Goal: Contribute content: Add original content to the website for others to see

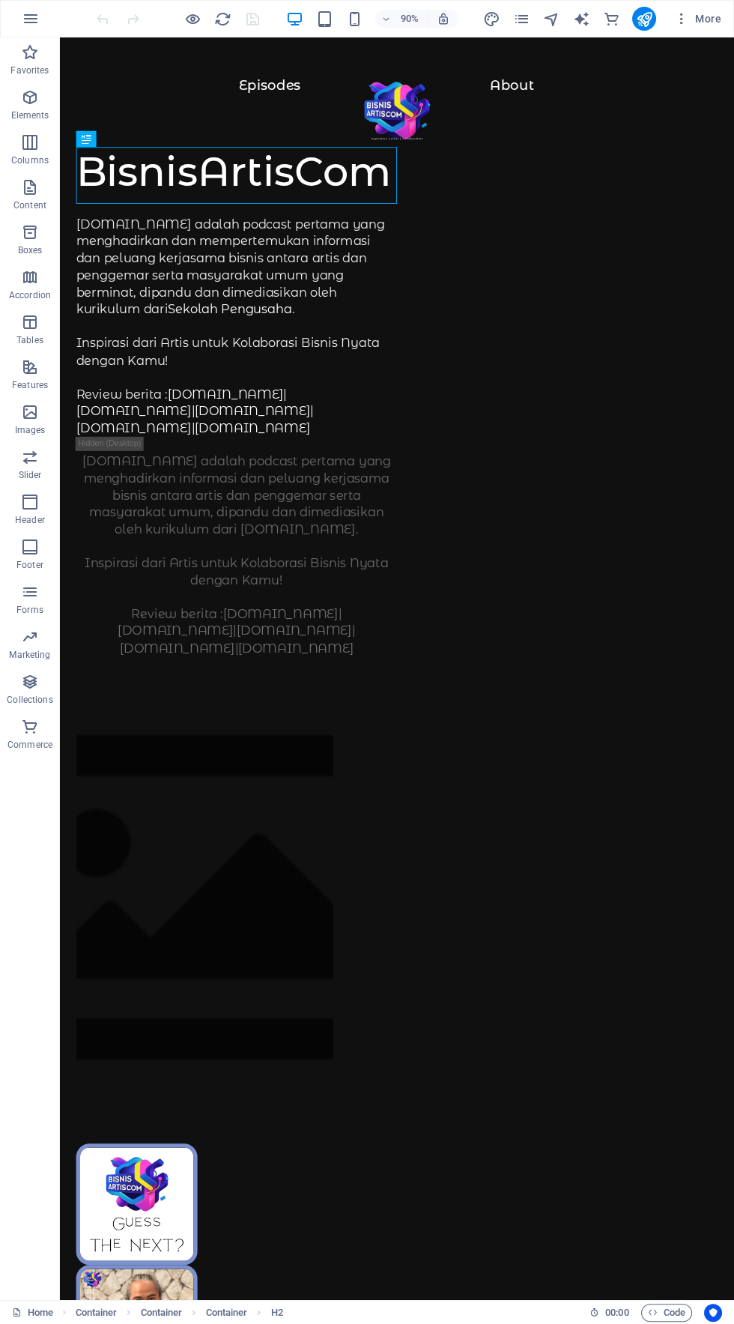
click at [213, 1266] on figure at bounding box center [145, 1333] width 135 height 135
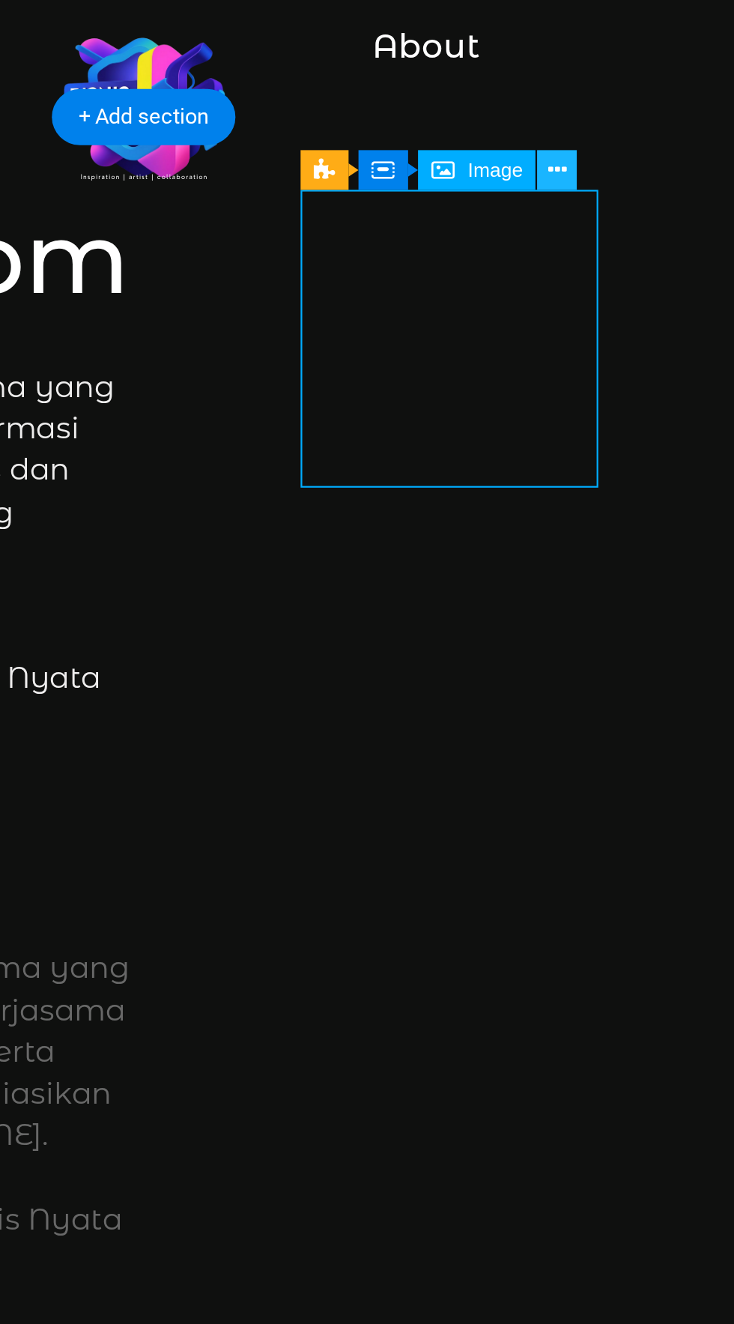
click at [570, 136] on button at bounding box center [566, 136] width 16 height 16
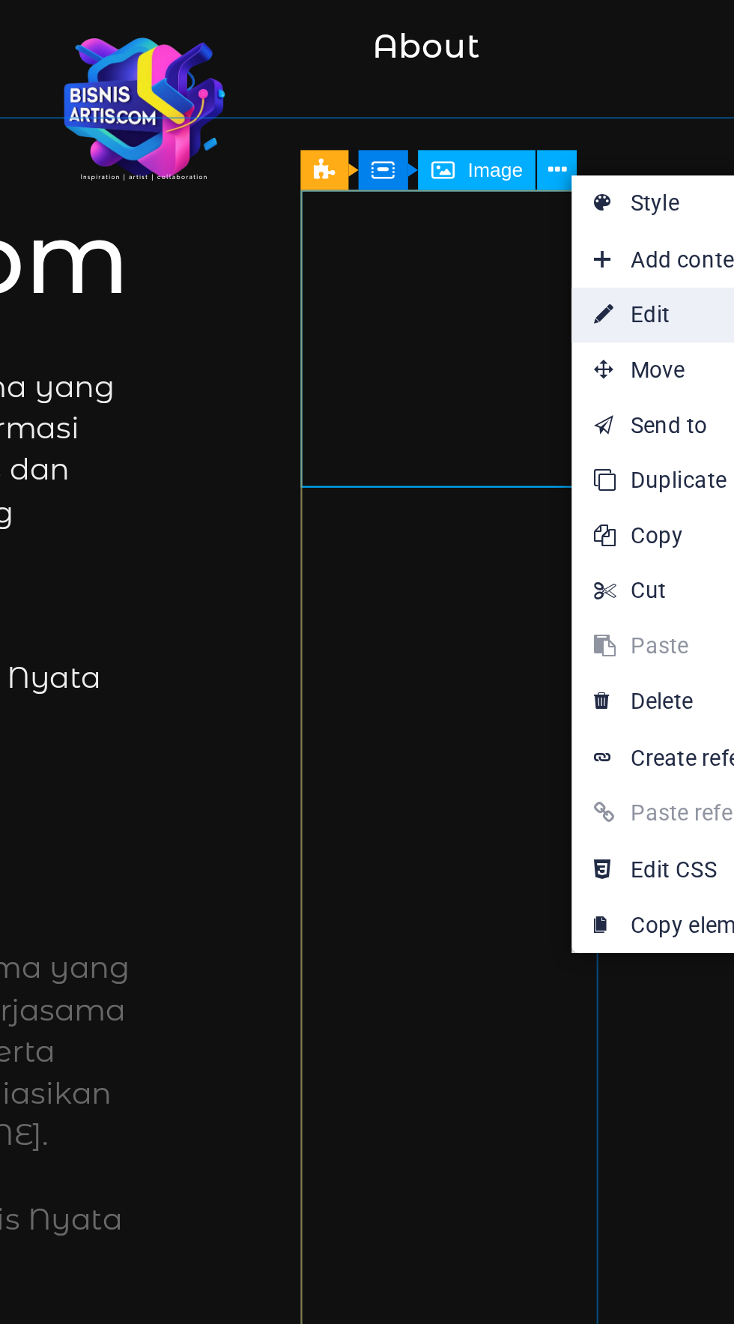
click at [608, 199] on link "⏎ Edit" at bounding box center [622, 195] width 100 height 22
select select "%"
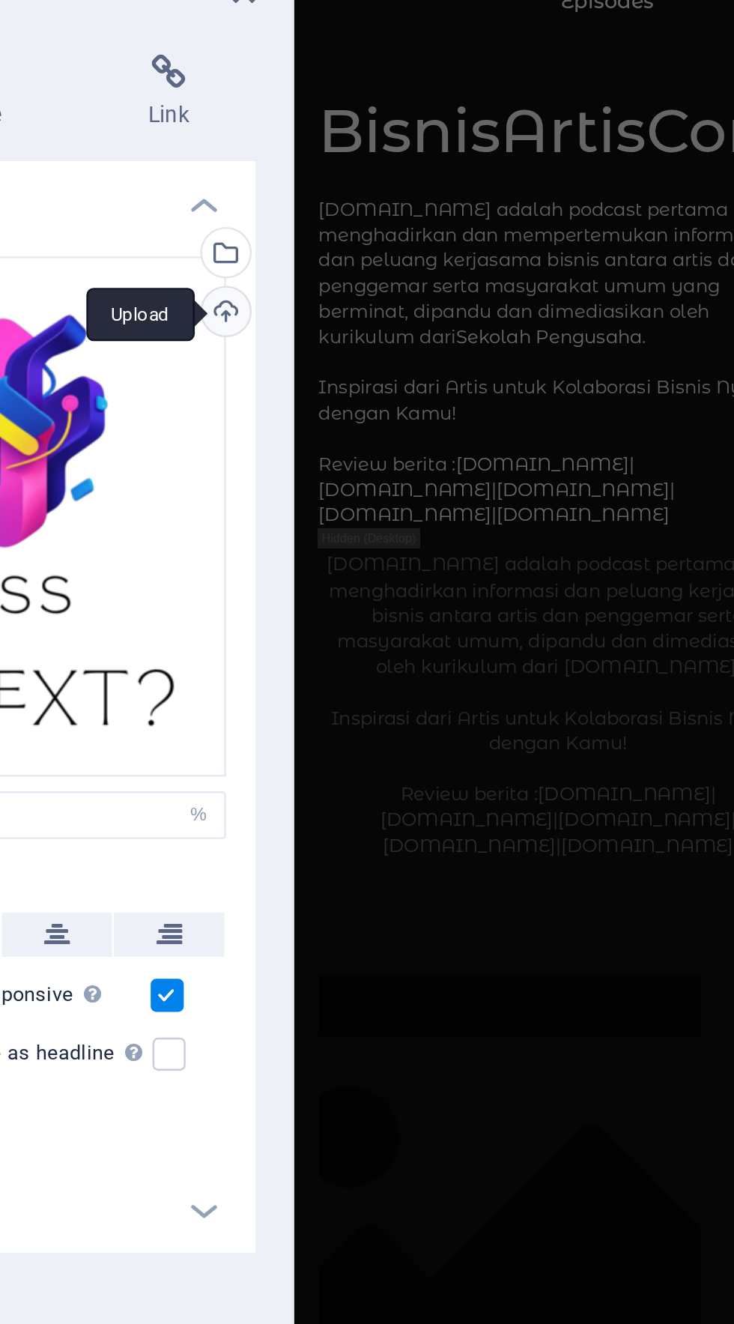
click at [298, 196] on div "Upload" at bounding box center [294, 195] width 22 height 22
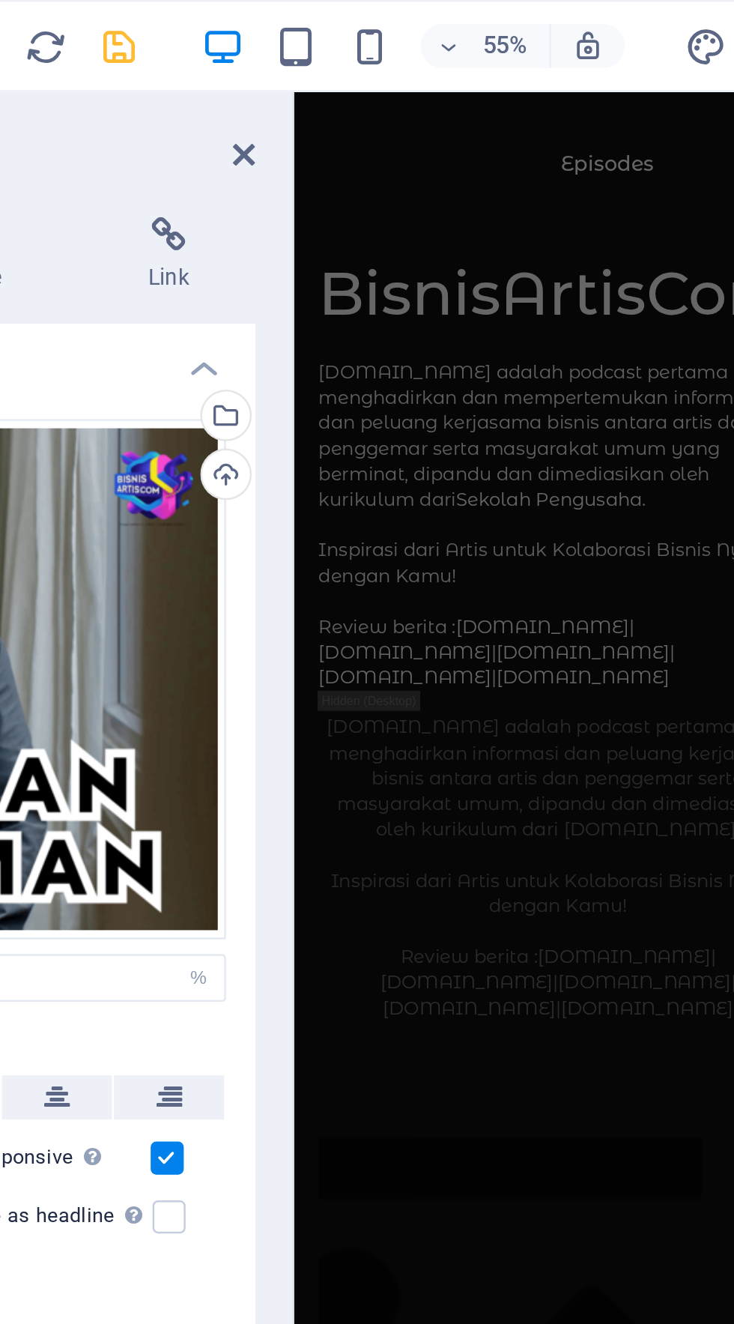
click at [249, 13] on icon "save" at bounding box center [252, 18] width 17 height 17
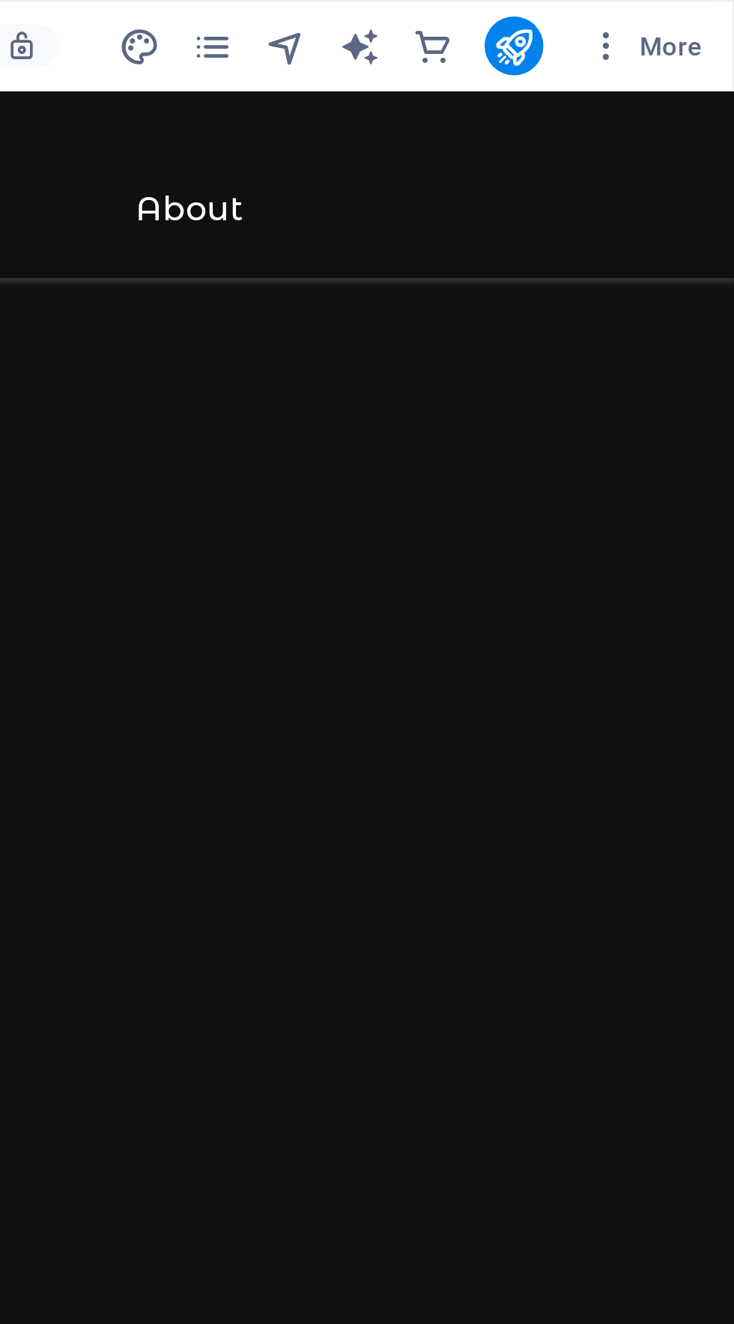
scroll to position [76, 0]
